Goal: Check status: Check status

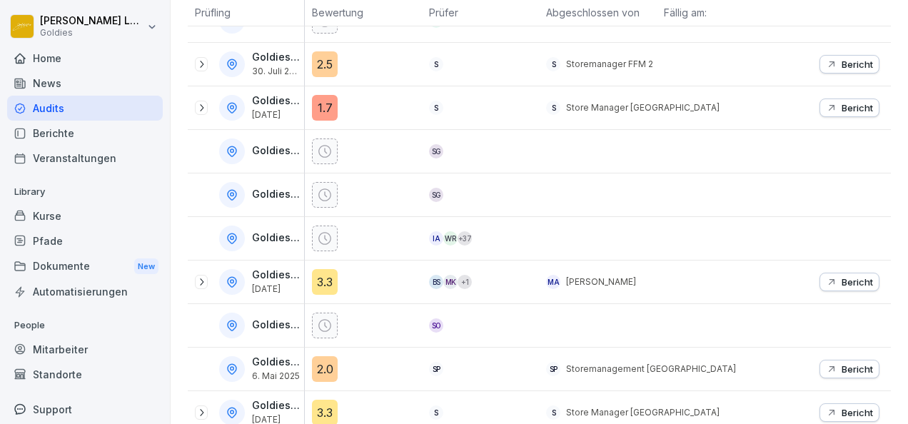
scroll to position [337, 0]
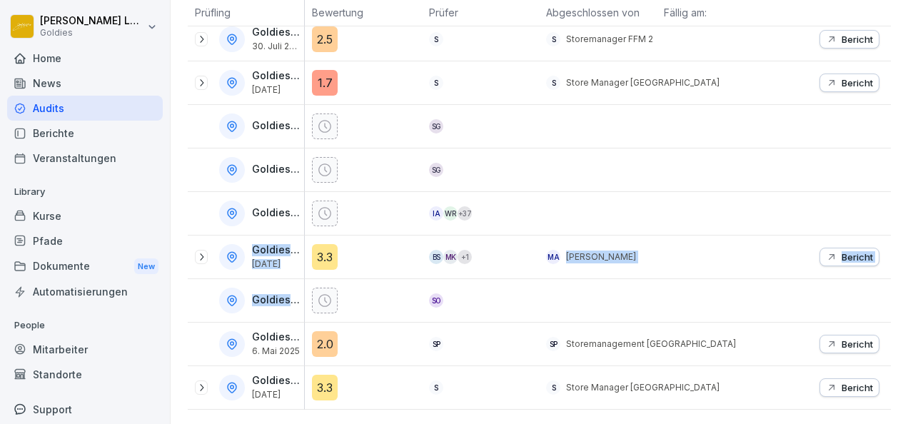
drag, startPoint x: 400, startPoint y: 215, endPoint x: 438, endPoint y: 271, distance: 67.3
click at [438, 271] on tbody "Goldies Düsseldorf SD Goldies FFM 2 30. Juli 2025 2.5 S S Storemanager FFM 2 Be…" at bounding box center [539, 191] width 703 height 435
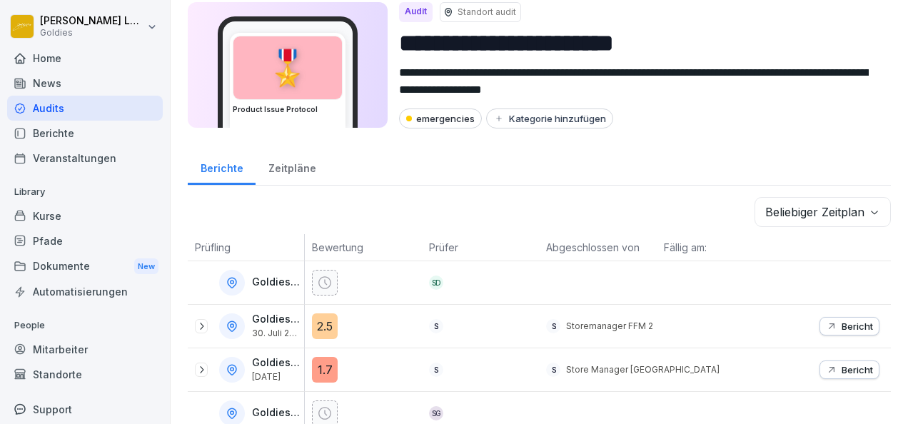
scroll to position [0, 0]
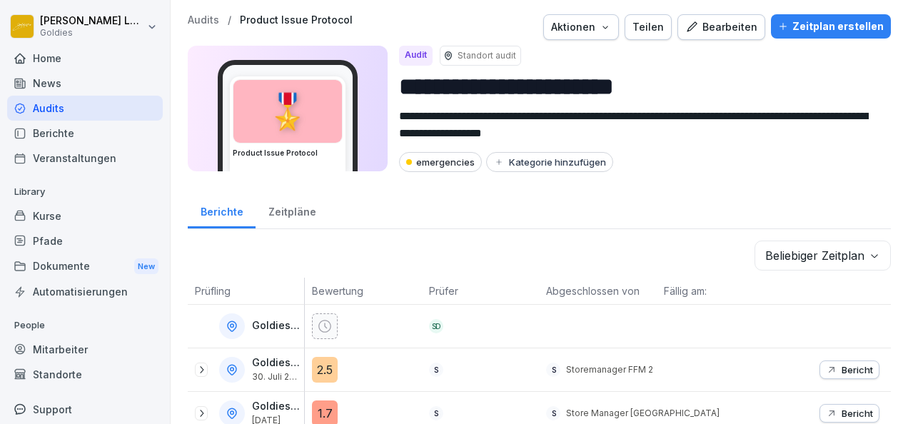
click at [78, 218] on div "Kurse" at bounding box center [85, 215] width 156 height 25
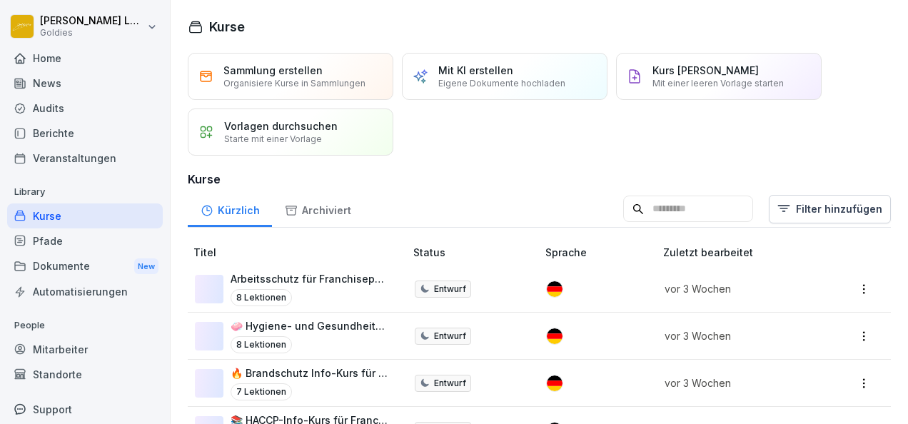
click at [49, 63] on div "Home" at bounding box center [85, 58] width 156 height 25
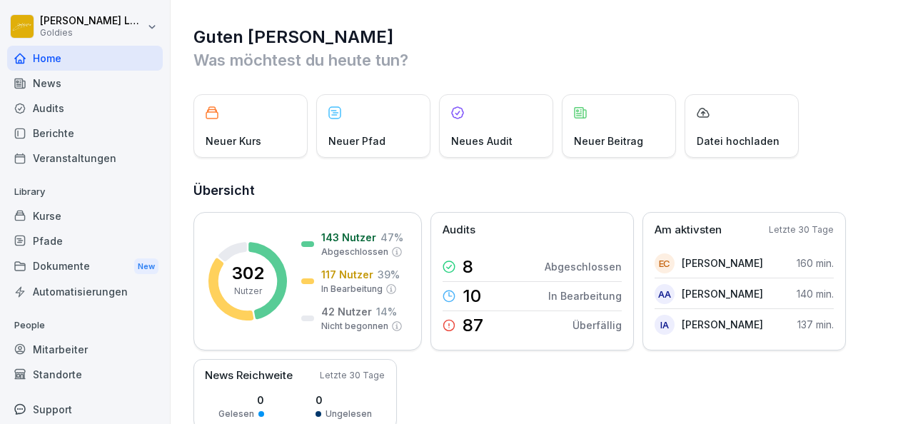
click at [77, 216] on div "Kurse" at bounding box center [85, 215] width 156 height 25
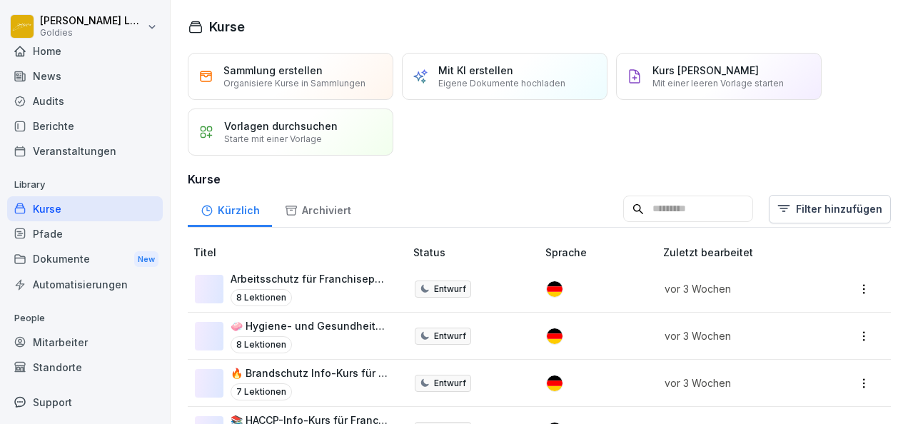
scroll to position [34, 0]
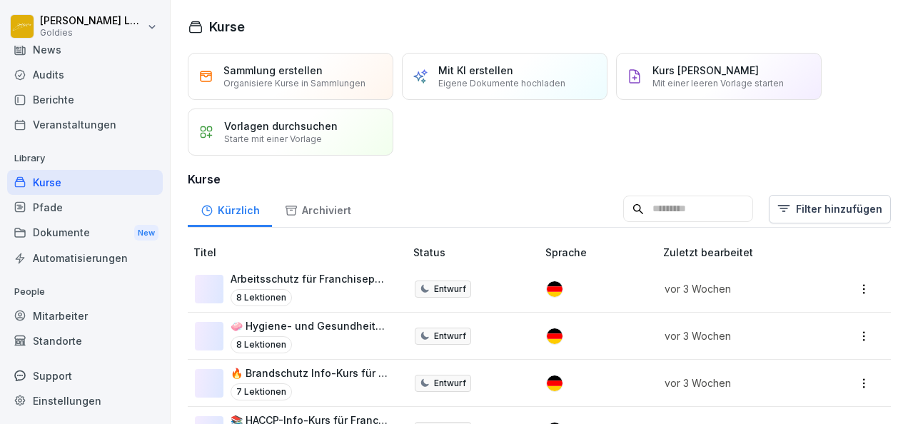
click at [54, 340] on div "Standorte" at bounding box center [85, 340] width 156 height 25
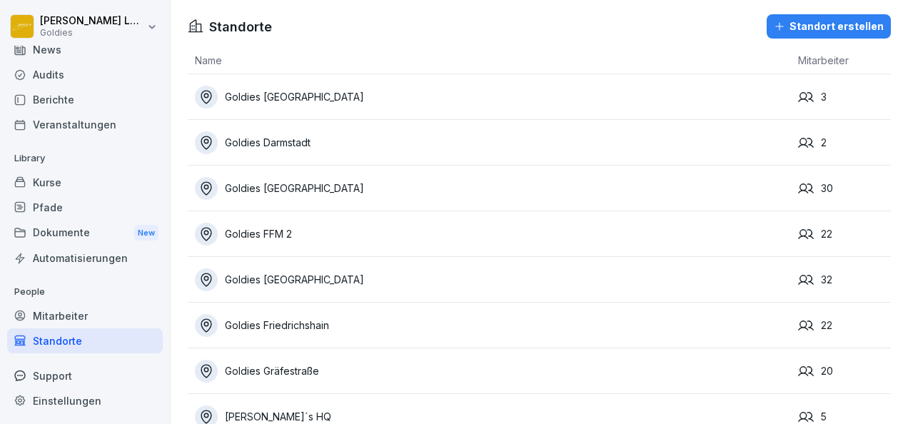
click at [277, 237] on div "Goldies FFM 2" at bounding box center [493, 234] width 596 height 23
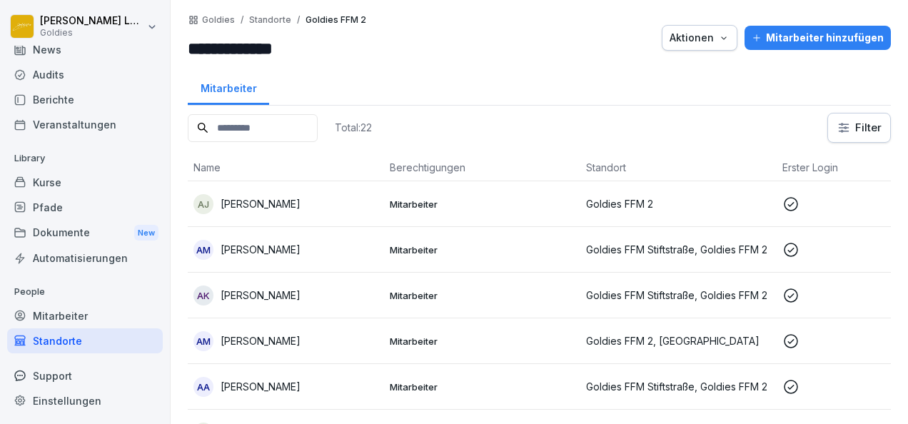
click at [724, 37] on icon "button" at bounding box center [723, 37] width 11 height 11
click at [266, 19] on html "**********" at bounding box center [454, 212] width 908 height 424
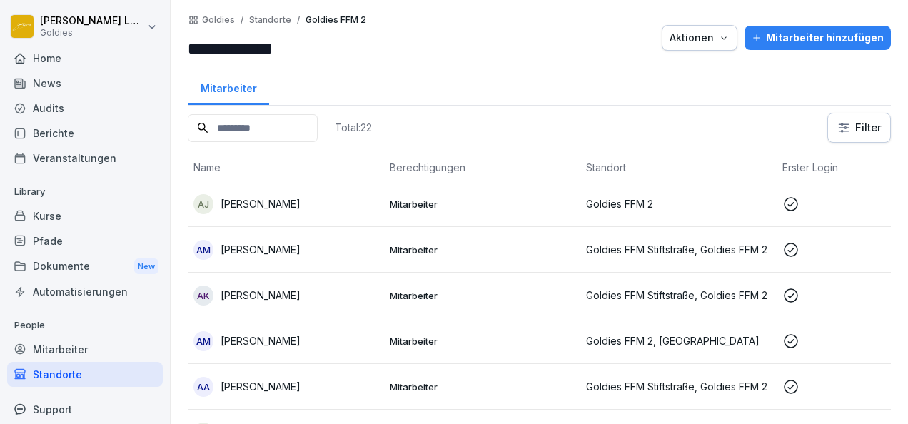
click at [50, 54] on div "Home" at bounding box center [85, 58] width 156 height 25
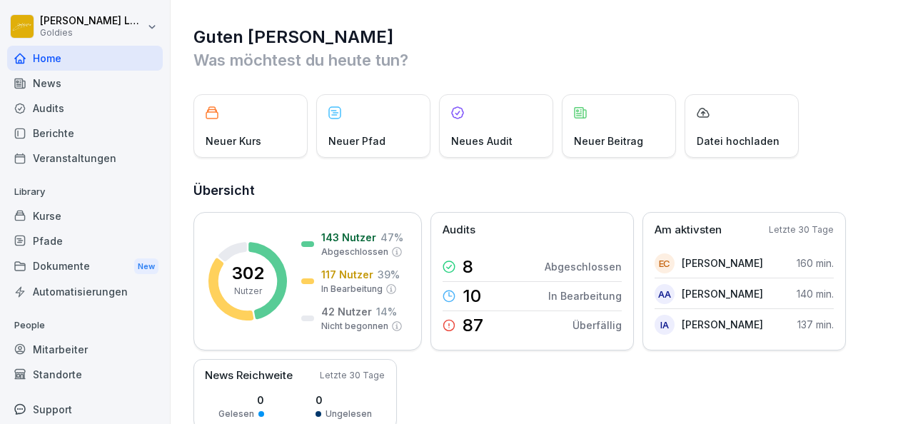
click at [69, 84] on div "News" at bounding box center [85, 83] width 156 height 25
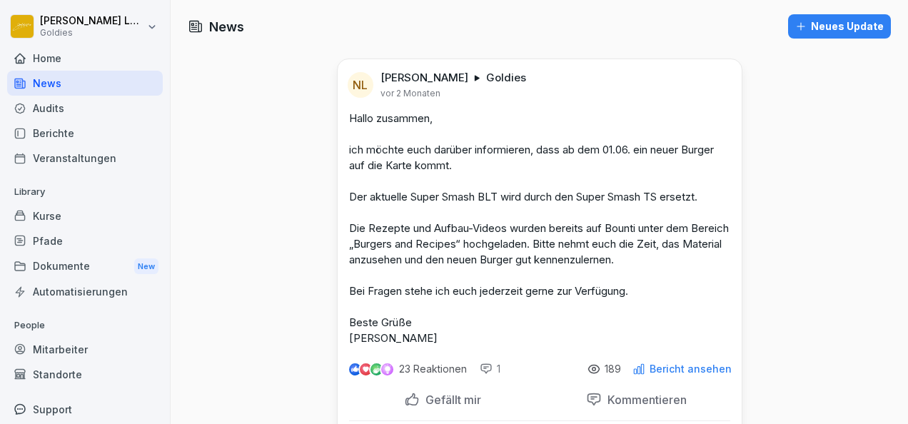
click at [79, 110] on div "Audits" at bounding box center [85, 108] width 156 height 25
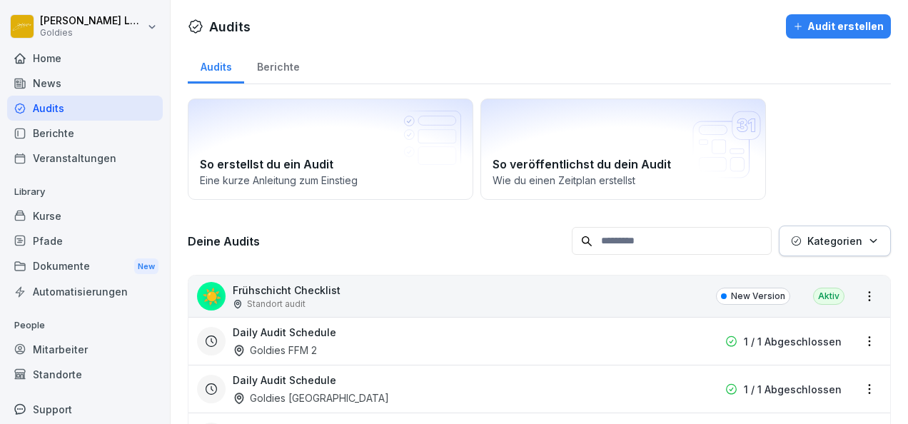
click at [81, 211] on div "Kurse" at bounding box center [85, 215] width 156 height 25
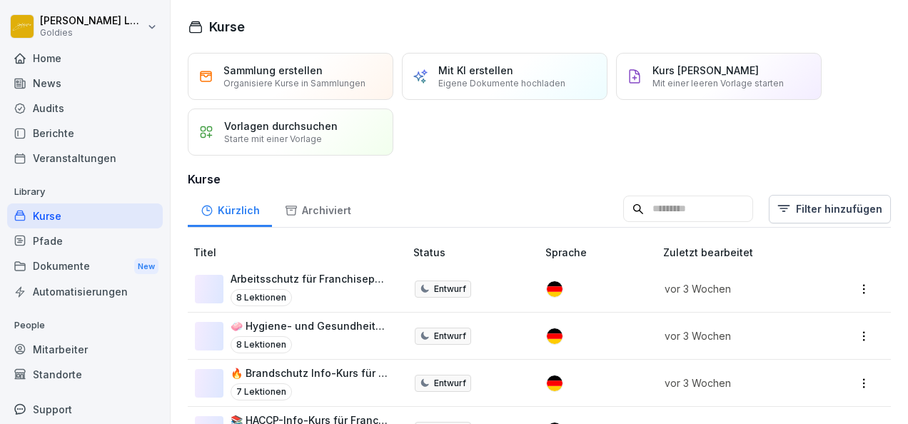
click at [64, 107] on div "Audits" at bounding box center [85, 108] width 156 height 25
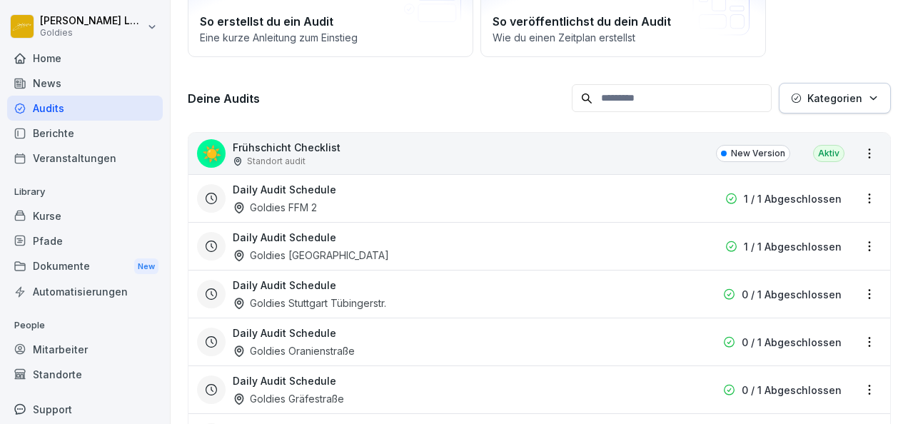
scroll to position [152, 0]
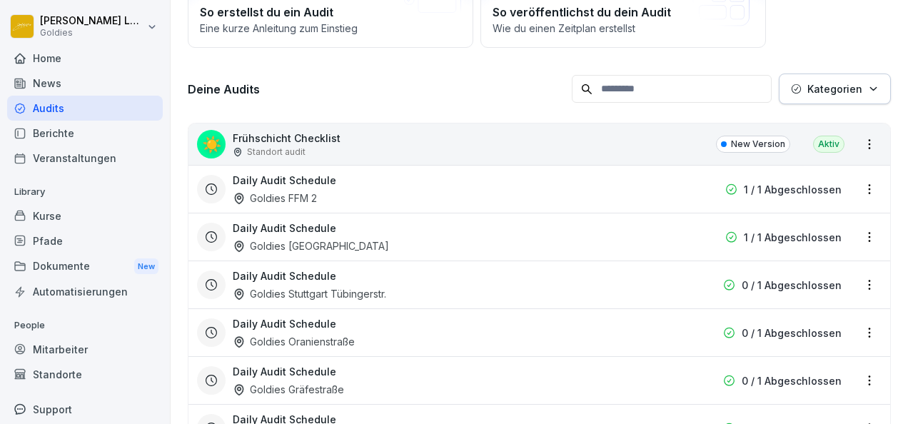
click at [314, 148] on div "Standort audit" at bounding box center [287, 152] width 108 height 13
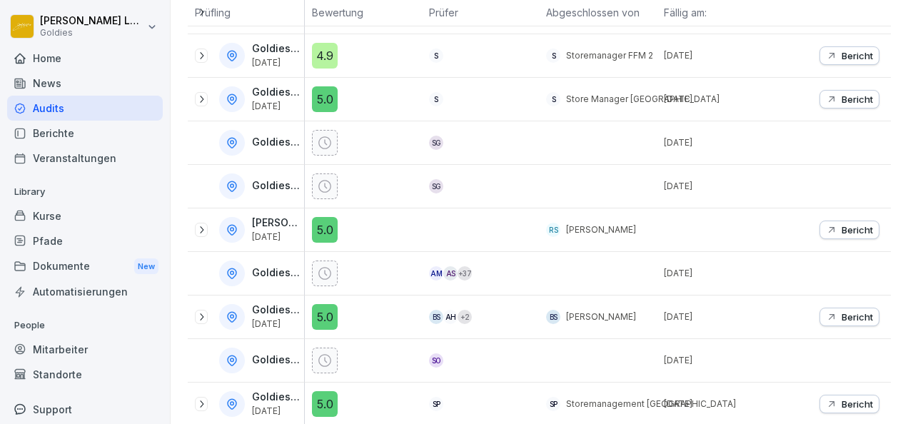
scroll to position [321, 0]
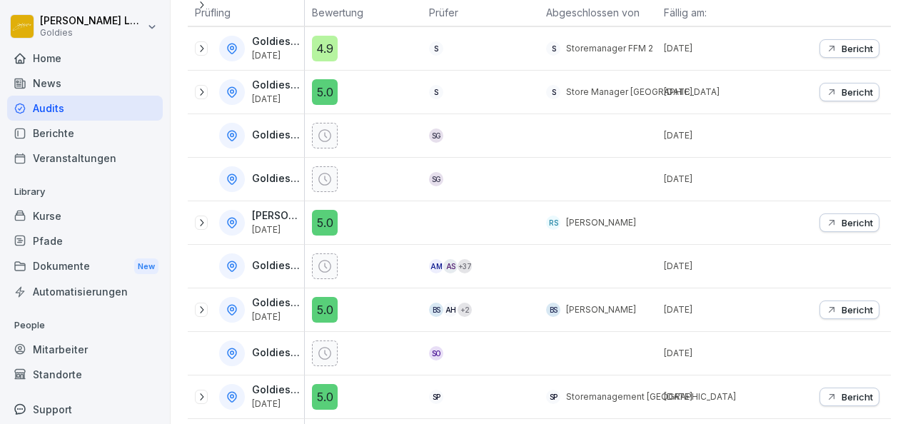
click at [200, 305] on icon at bounding box center [201, 309] width 11 height 11
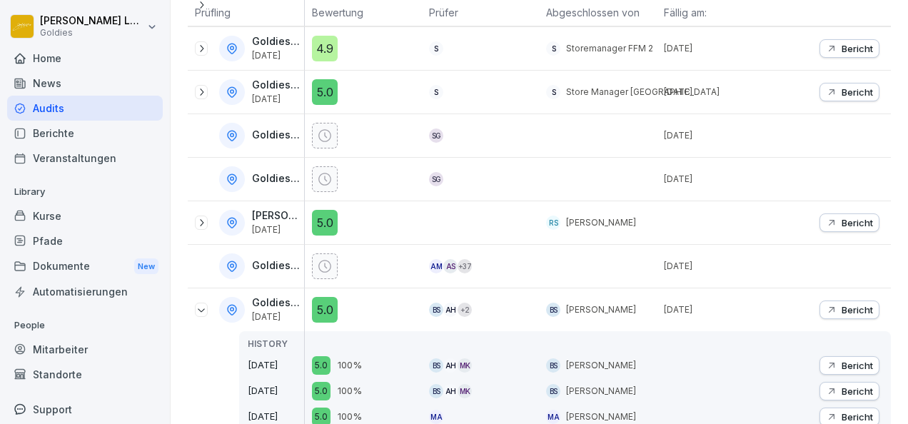
click at [280, 298] on p "Goldies Köln" at bounding box center [276, 303] width 49 height 12
click at [300, 303] on div "Goldies Köln 19. Aug. 2025" at bounding box center [278, 309] width 52 height 25
drag, startPoint x: 300, startPoint y: 303, endPoint x: 281, endPoint y: 307, distance: 18.9
click at [281, 307] on div "Goldies Köln 19. Aug. 2025" at bounding box center [278, 309] width 52 height 25
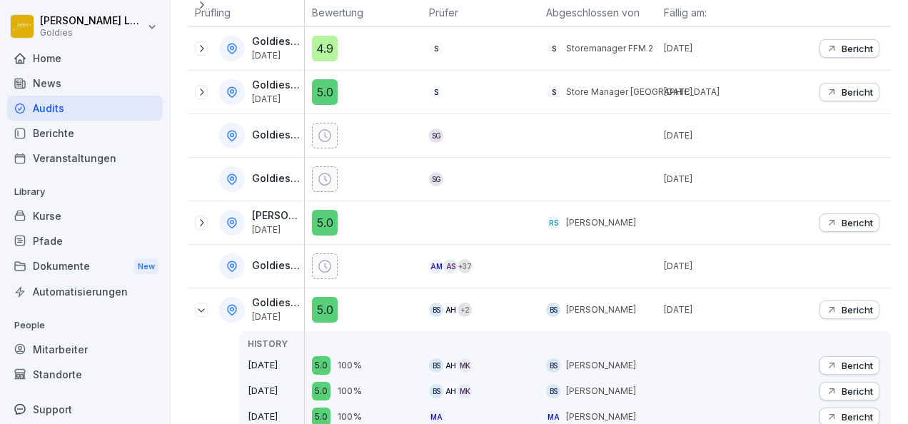
click at [281, 307] on div "Goldies Köln 19. Aug. 2025" at bounding box center [278, 309] width 52 height 25
drag, startPoint x: 281, startPoint y: 307, endPoint x: 273, endPoint y: 299, distance: 11.6
click at [273, 299] on p "Goldies Köln" at bounding box center [276, 303] width 49 height 12
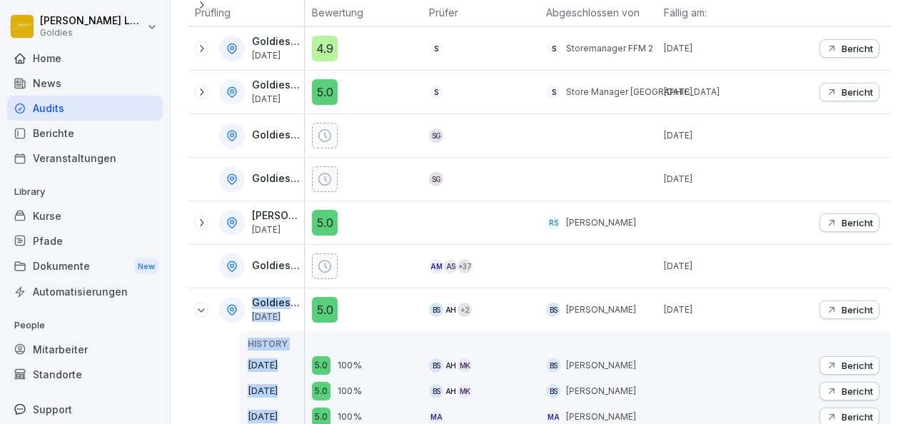
drag, startPoint x: 250, startPoint y: 298, endPoint x: 337, endPoint y: 299, distance: 87.1
drag, startPoint x: 337, startPoint y: 299, endPoint x: 384, endPoint y: 308, distance: 47.9
click at [384, 308] on div "5.0" at bounding box center [367, 310] width 110 height 26
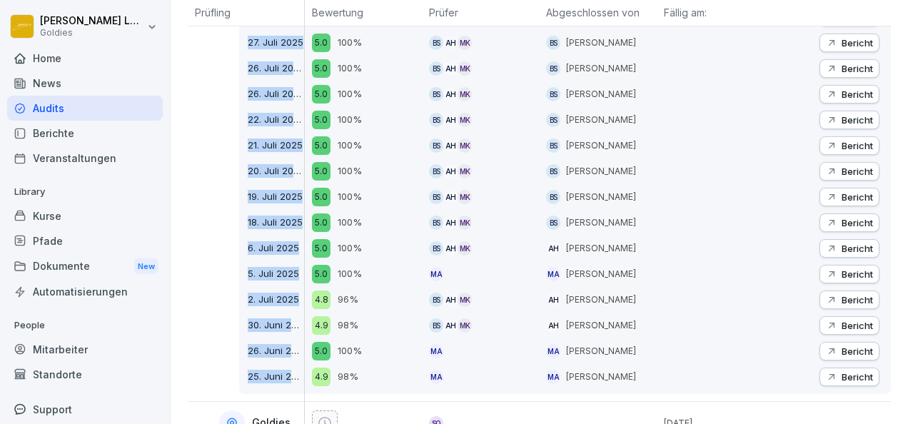
scroll to position [1106, 0]
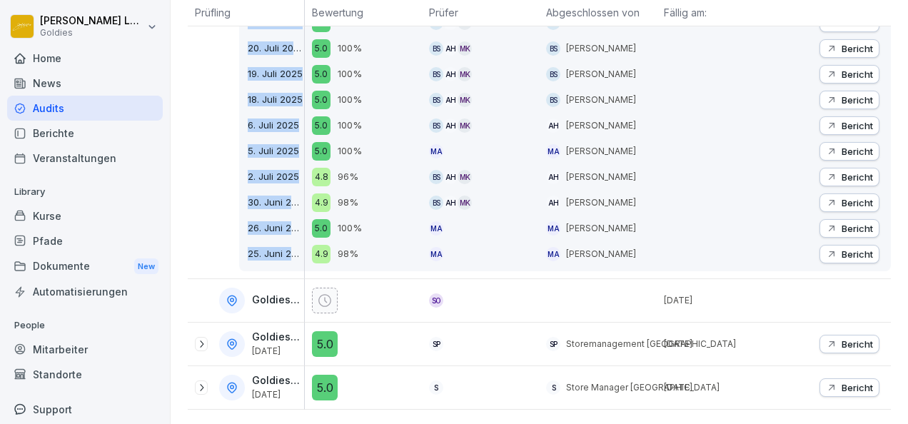
click at [861, 338] on p "Bericht" at bounding box center [856, 343] width 31 height 11
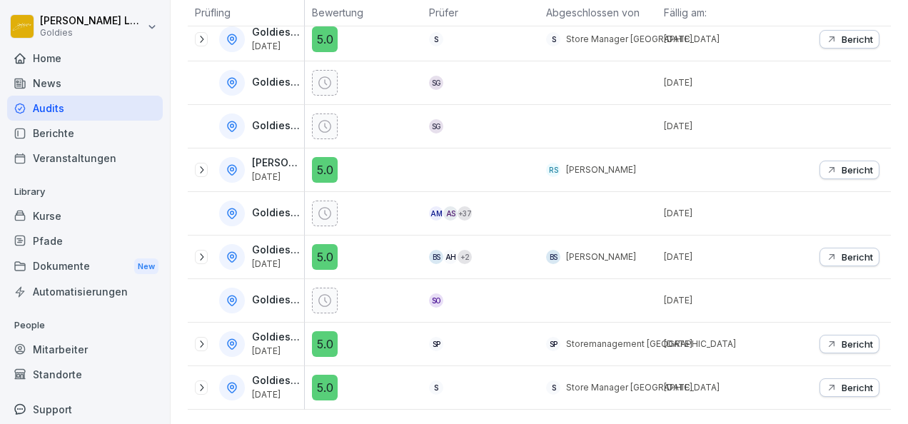
scroll to position [320, 0]
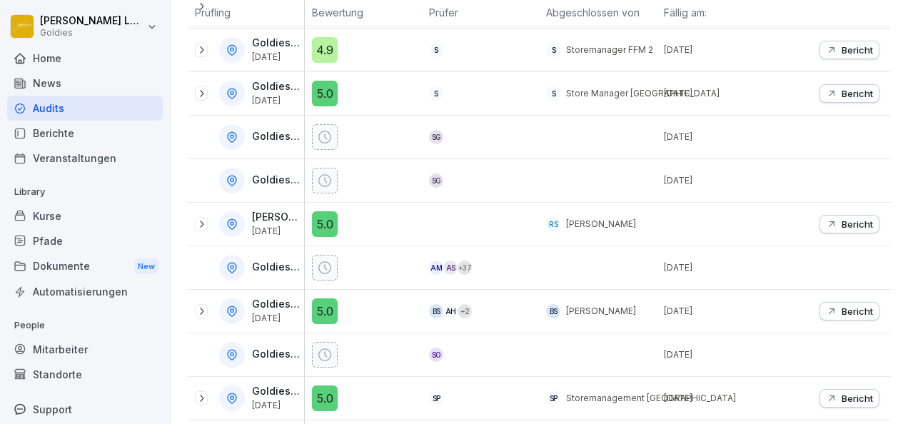
click at [841, 305] on p "Bericht" at bounding box center [856, 310] width 31 height 11
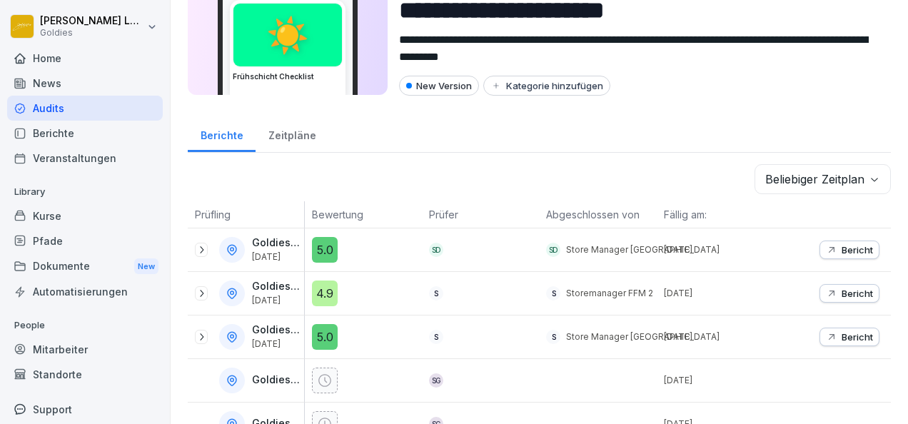
scroll to position [77, 0]
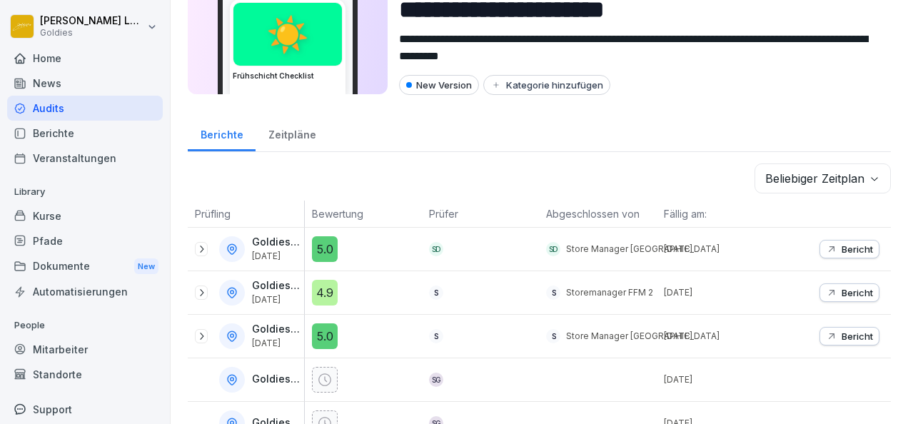
click at [208, 294] on div "Goldies FFM 2 19. Aug. 2025" at bounding box center [249, 293] width 109 height 26
click at [201, 293] on icon at bounding box center [201, 292] width 11 height 11
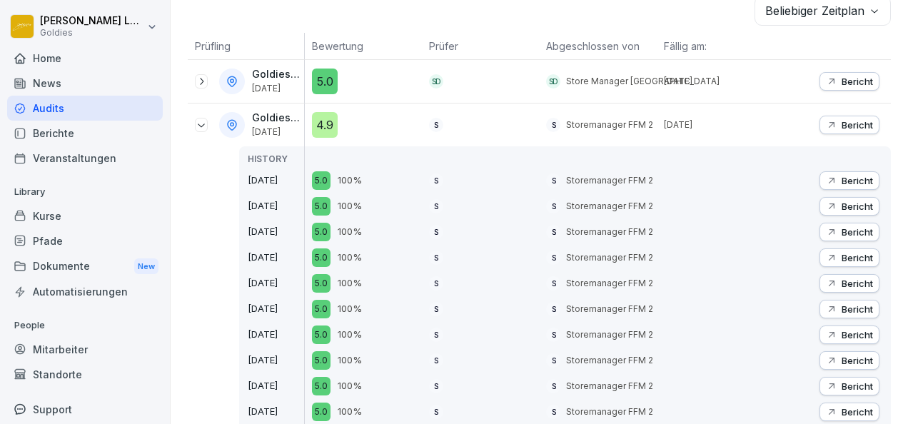
scroll to position [0, 0]
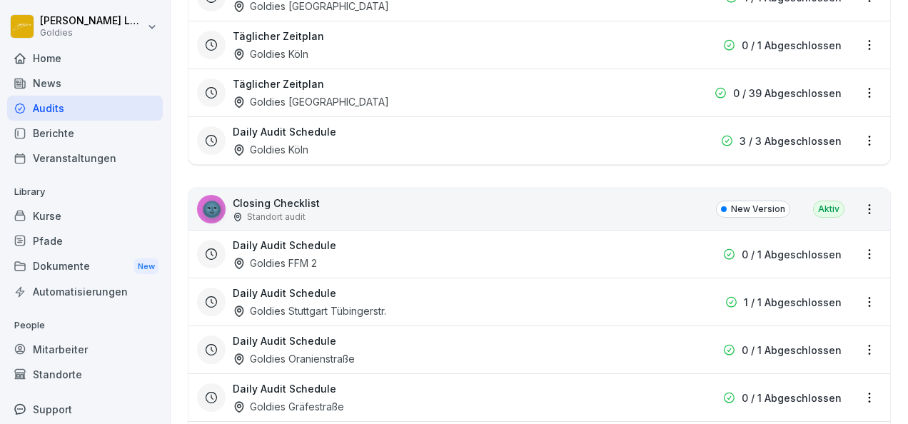
scroll to position [679, 0]
click at [289, 250] on div "Daily Audit Schedule Goldies FFM 2" at bounding box center [448, 253] width 430 height 33
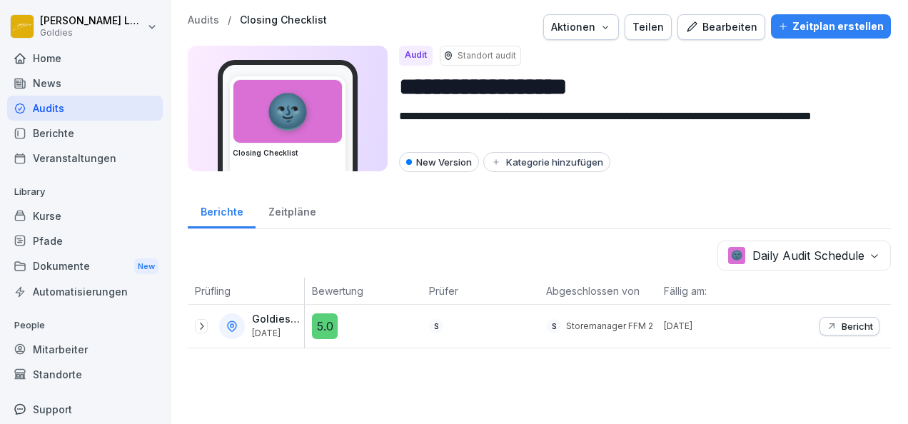
click at [203, 330] on div at bounding box center [201, 326] width 13 height 14
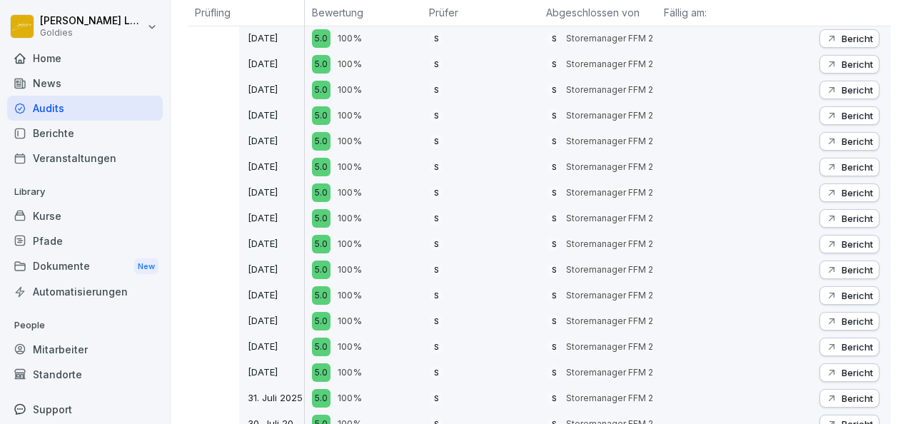
scroll to position [447, 0]
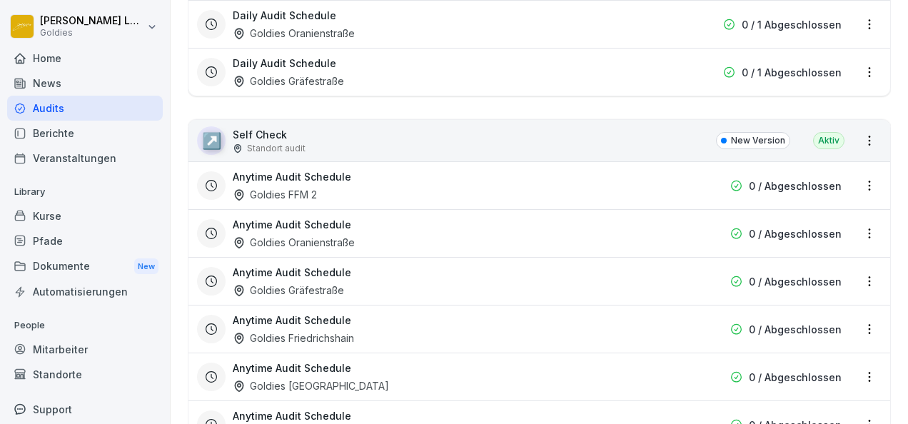
scroll to position [1410, 0]
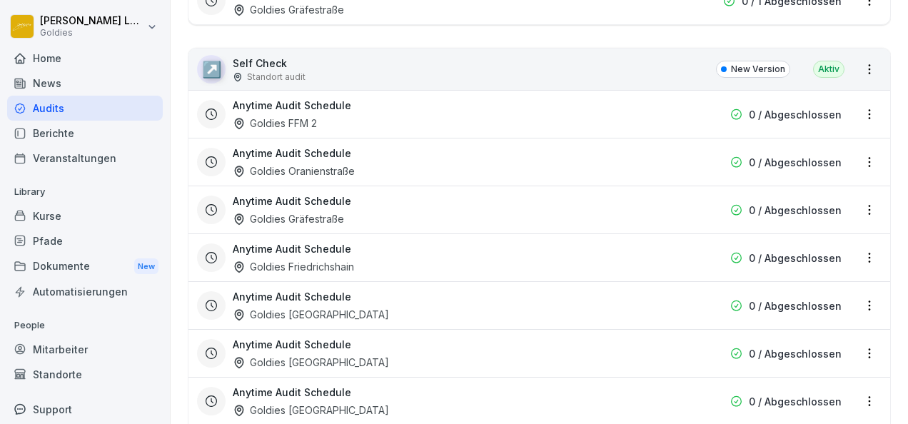
click at [305, 103] on h3 "Anytime Audit Schedule" at bounding box center [292, 105] width 118 height 15
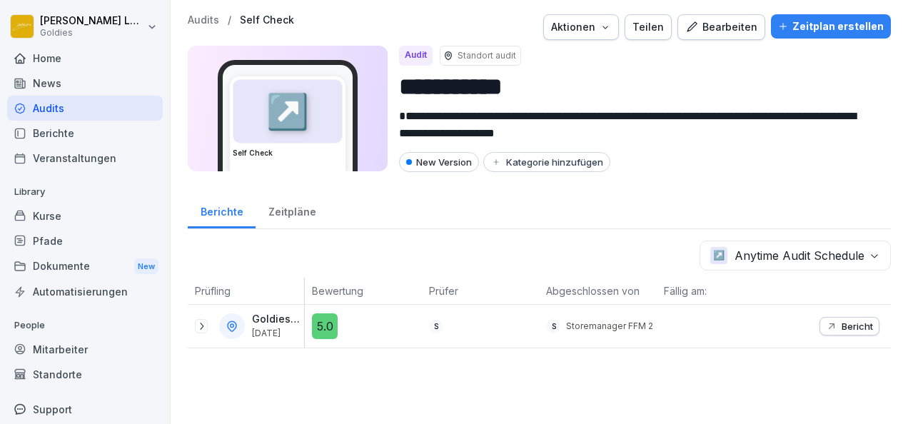
click at [199, 327] on icon at bounding box center [201, 325] width 11 height 11
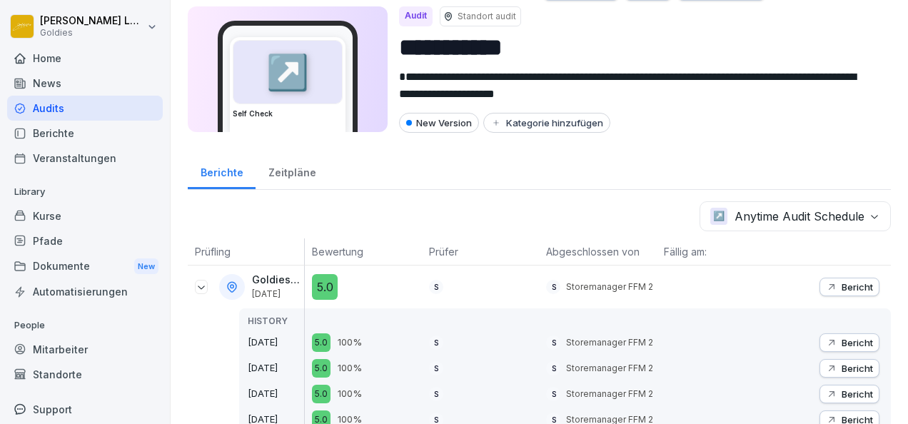
scroll to position [39, 0]
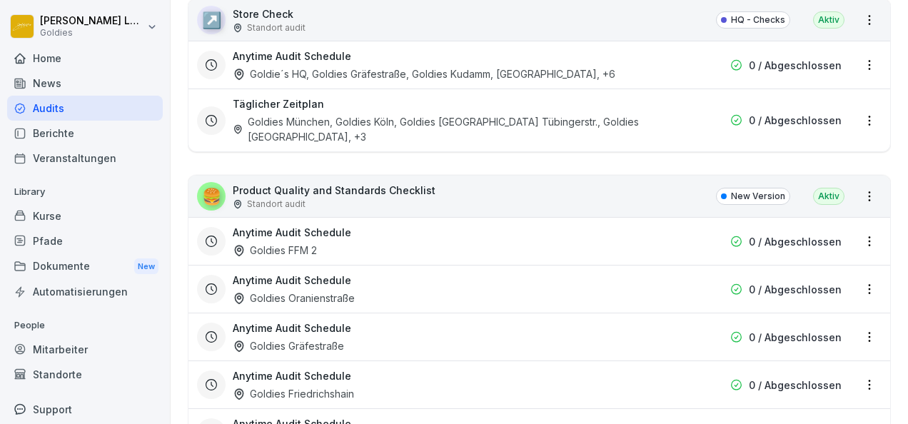
scroll to position [2913, 0]
click at [298, 242] on div "Goldies FFM 2" at bounding box center [275, 249] width 84 height 15
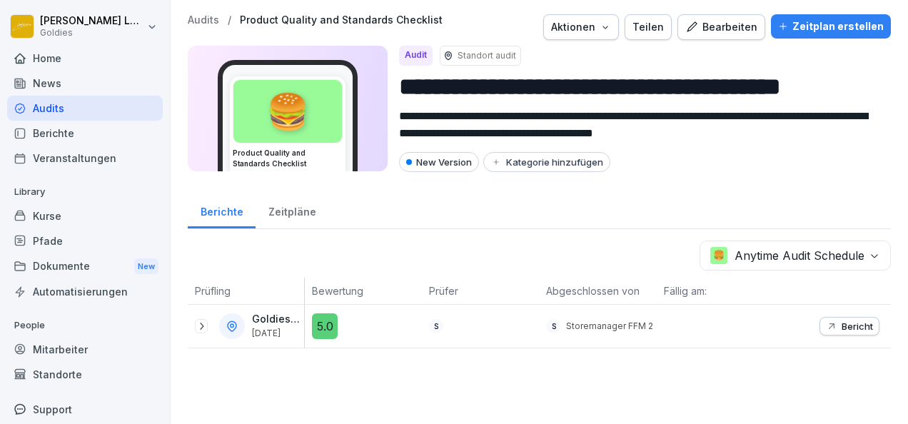
click at [203, 320] on icon at bounding box center [201, 325] width 11 height 11
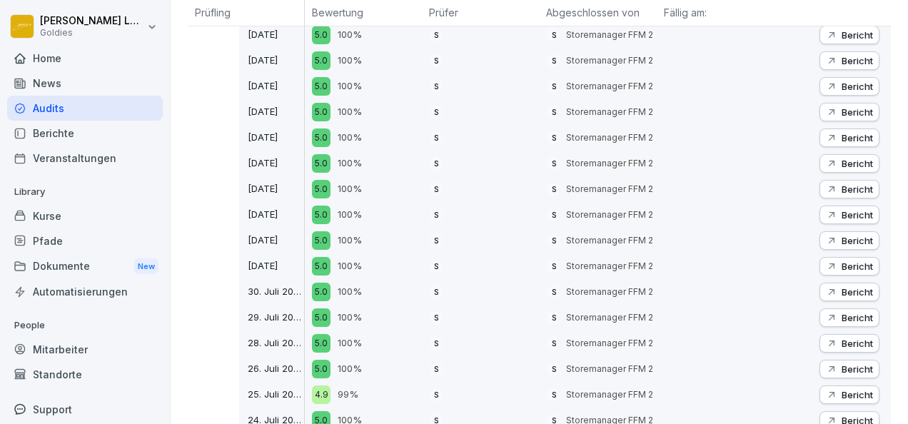
scroll to position [697, 0]
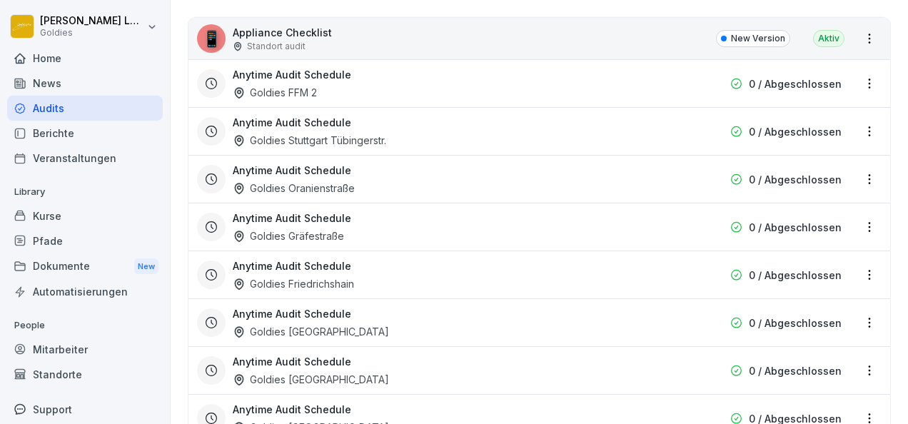
scroll to position [3864, 0]
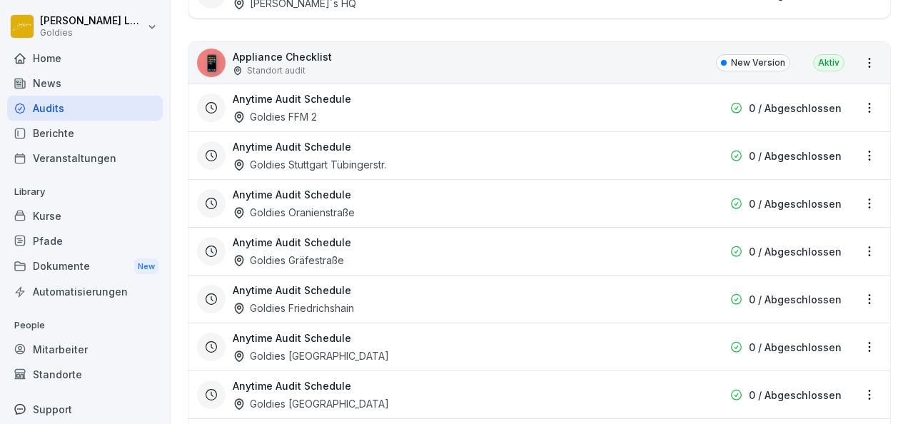
click at [287, 91] on div "Anytime Audit Schedule Goldies FFM 2" at bounding box center [448, 107] width 430 height 33
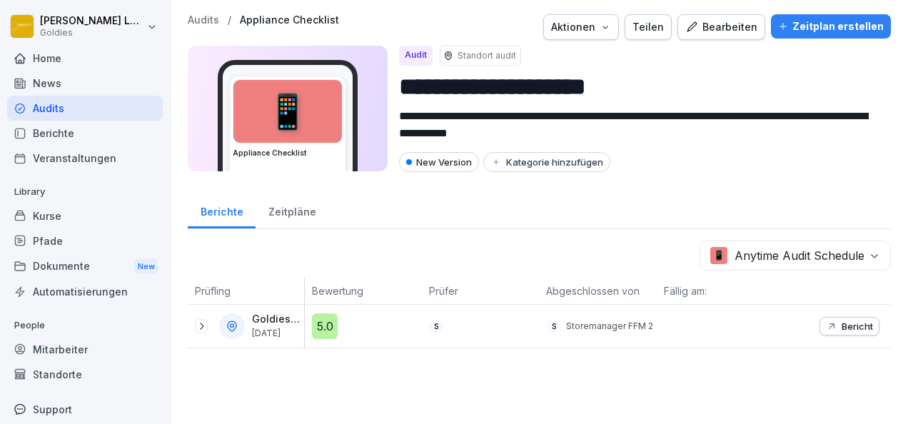
click at [196, 328] on icon at bounding box center [201, 325] width 11 height 11
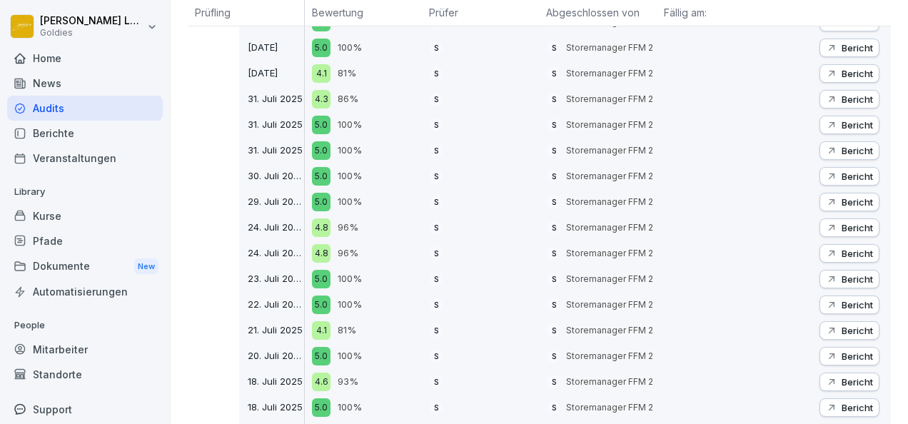
scroll to position [901, 0]
